Goal: Navigation & Orientation: Find specific page/section

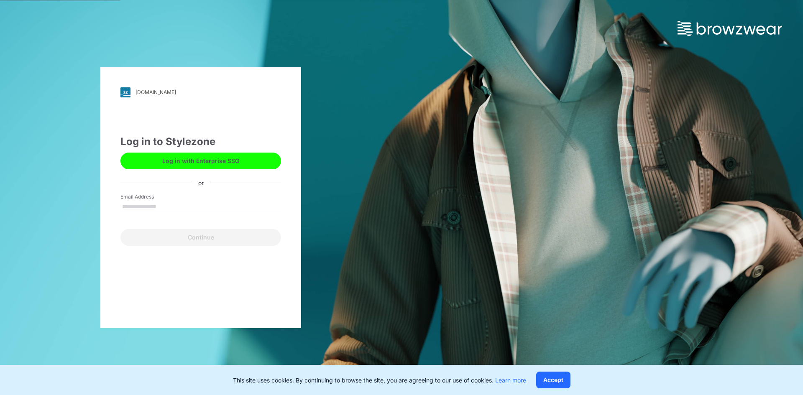
click at [174, 207] on input "Email Address" at bounding box center [201, 207] width 161 height 13
drag, startPoint x: 184, startPoint y: 207, endPoint x: 77, endPoint y: 207, distance: 106.3
click at [77, 207] on div "**********" at bounding box center [201, 197] width 402 height 395
type input "**********"
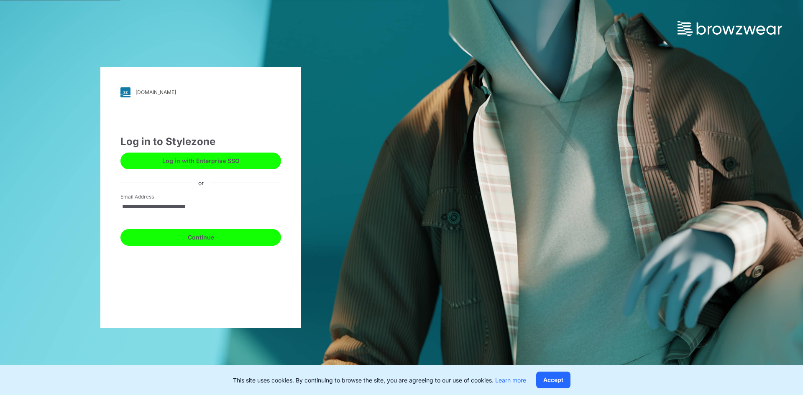
click at [144, 237] on button "Continue" at bounding box center [201, 237] width 161 height 17
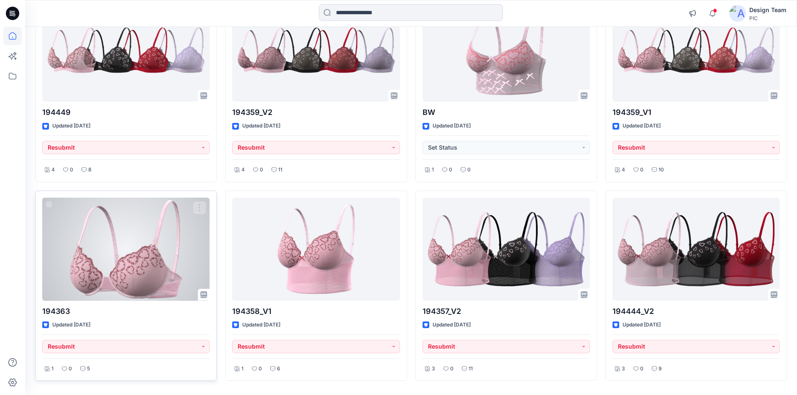
scroll to position [1534, 0]
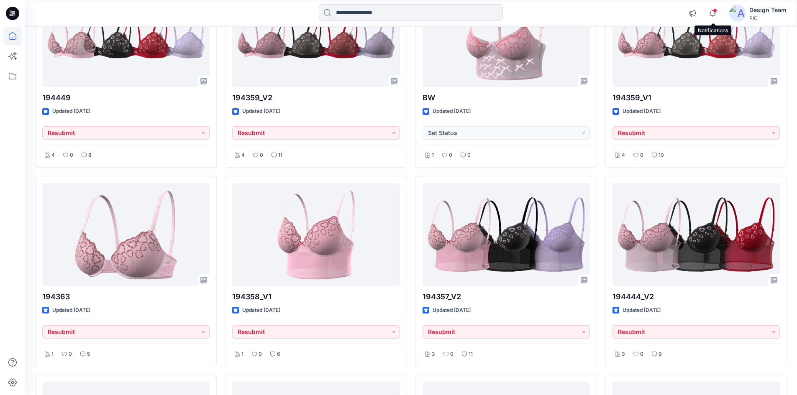
click at [716, 11] on span at bounding box center [715, 10] width 4 height 5
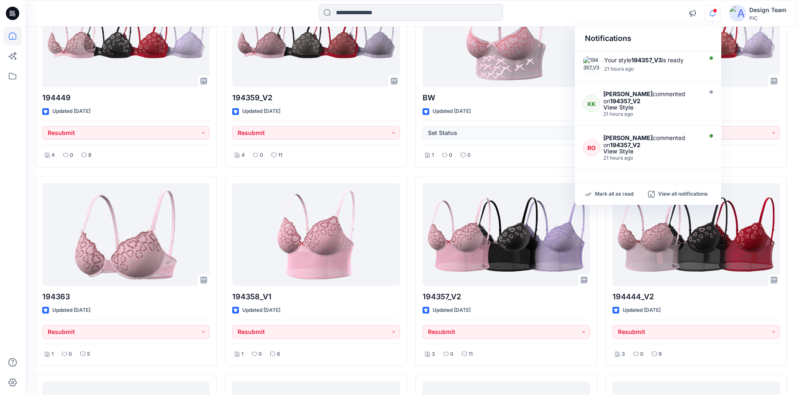
click at [581, 5] on div at bounding box center [411, 13] width 386 height 18
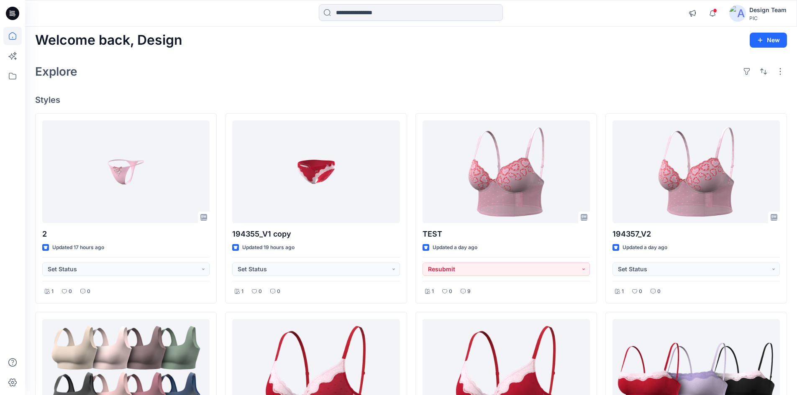
scroll to position [0, 0]
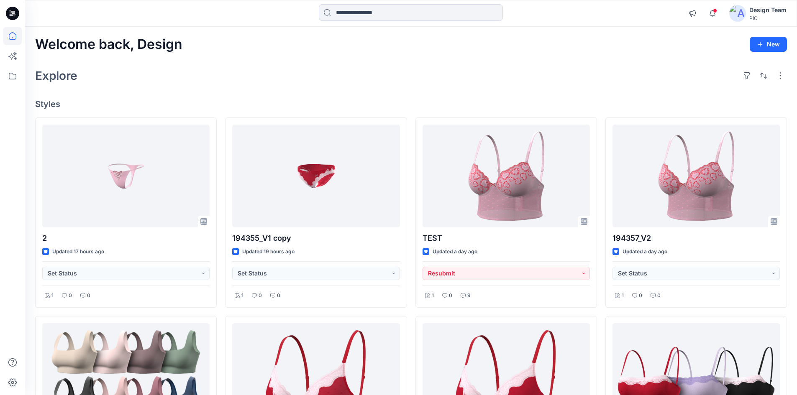
click at [396, 84] on div "Explore" at bounding box center [411, 76] width 752 height 20
click at [710, 13] on icon "button" at bounding box center [713, 13] width 16 height 17
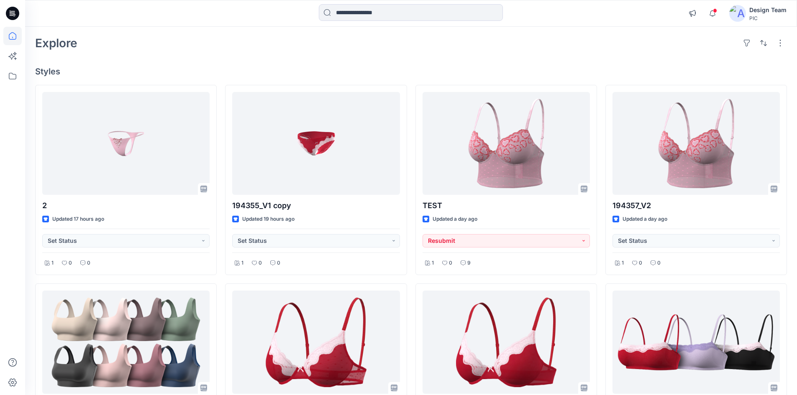
scroll to position [126, 0]
